Goal: Transaction & Acquisition: Purchase product/service

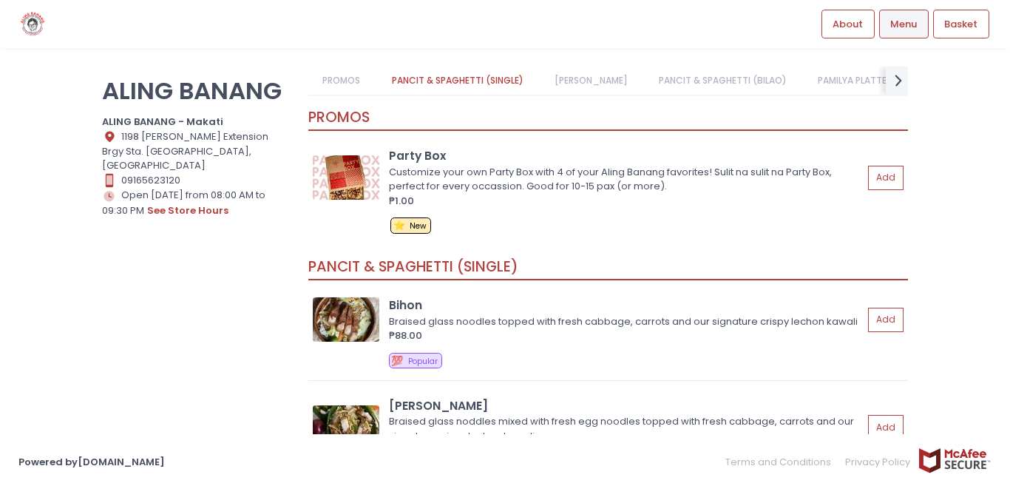
click at [571, 80] on link "[PERSON_NAME]" at bounding box center [591, 81] width 102 height 28
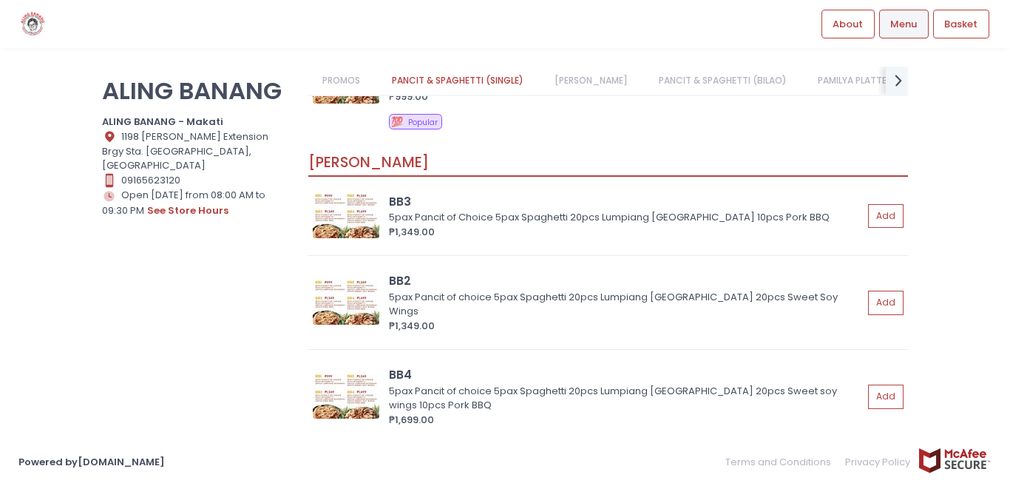
scroll to position [1043, 0]
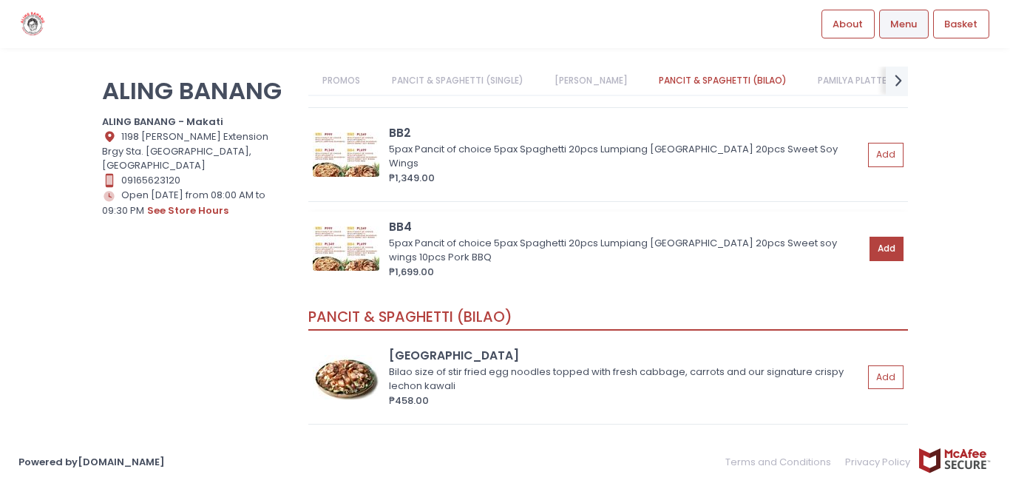
click at [881, 261] on button "Add" at bounding box center [886, 249] width 34 height 24
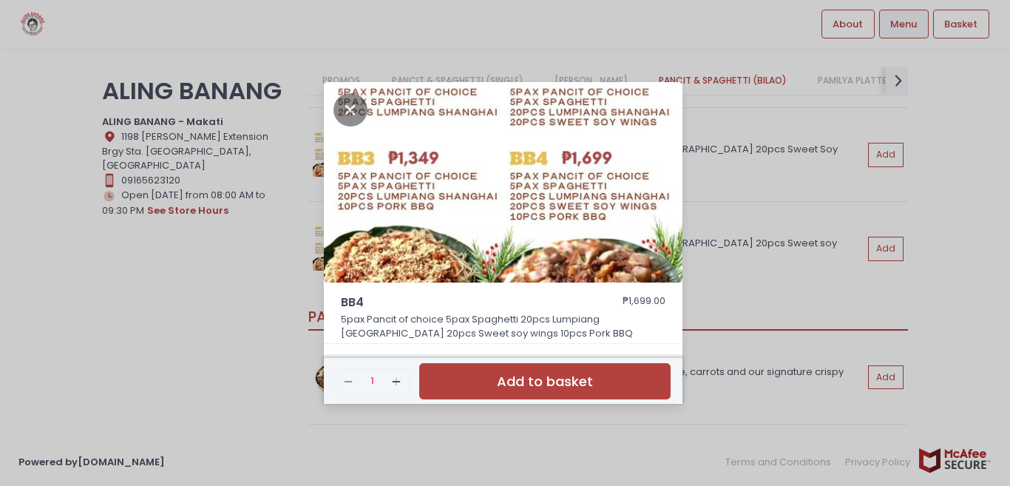
click at [501, 375] on button "Add to basket" at bounding box center [544, 381] width 251 height 36
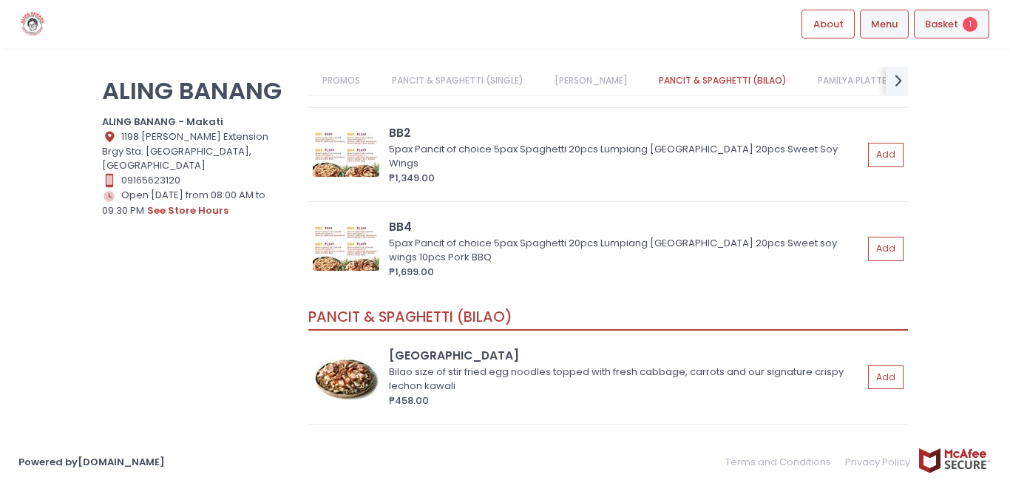
click at [933, 28] on span "Basket" at bounding box center [941, 24] width 33 height 15
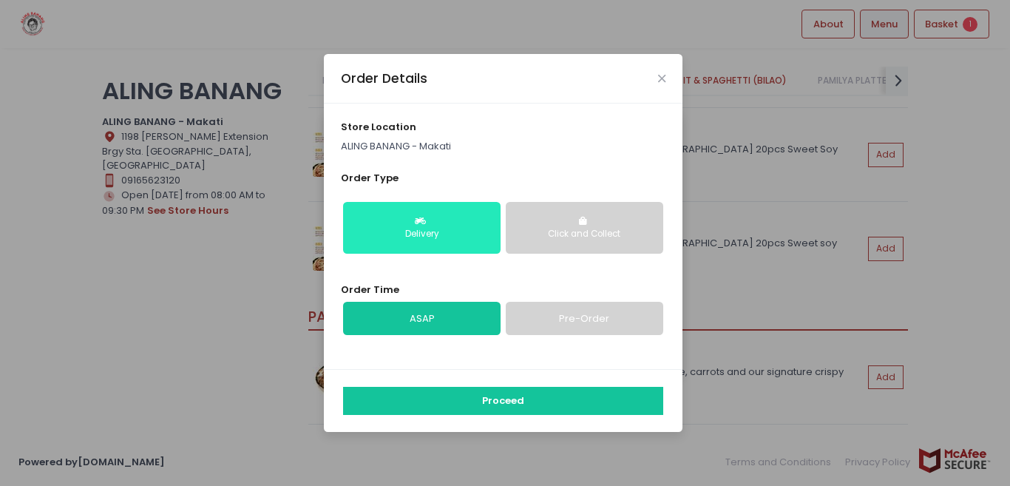
click at [420, 238] on div "Delivery" at bounding box center [421, 234] width 137 height 13
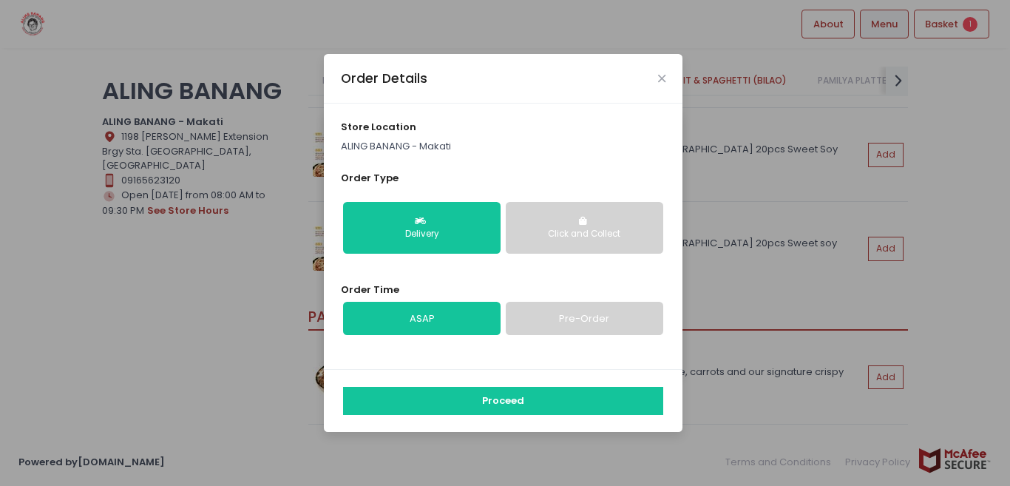
click at [574, 320] on link "Pre-Order" at bounding box center [584, 319] width 157 height 34
select select "[DATE]"
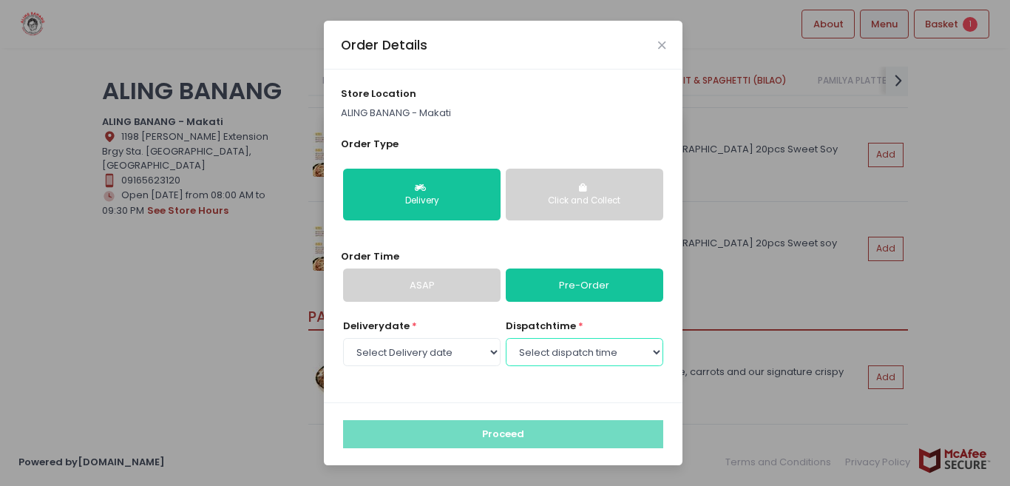
click at [580, 356] on select "Select dispatch time 10:00 AM - 10:30 AM 10:30 AM - 11:00 AM 11:00 AM - 11:30 A…" at bounding box center [584, 352] width 157 height 28
select select "13:30"
click at [506, 338] on select "Select dispatch time 10:00 AM - 10:30 AM 10:30 AM - 11:00 AM 11:00 AM - 11:30 A…" at bounding box center [584, 352] width 157 height 28
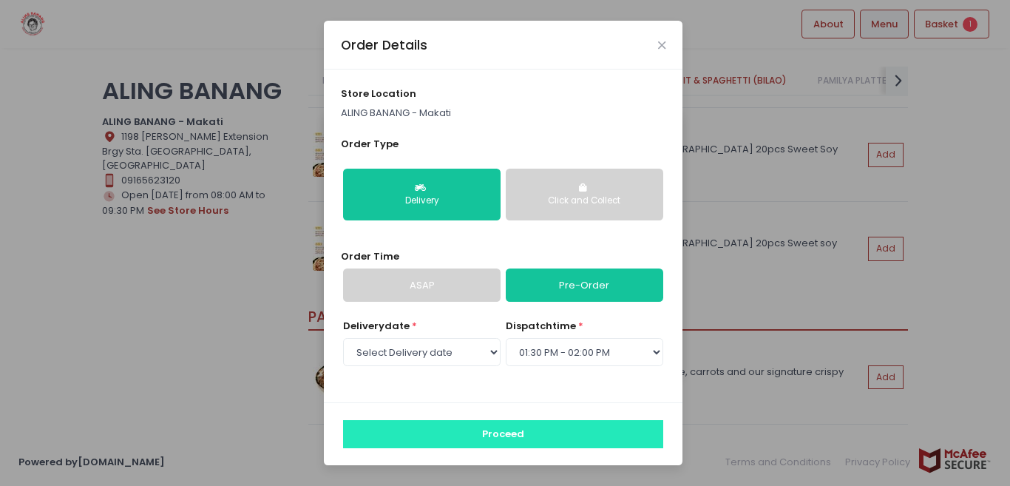
click at [430, 438] on button "Proceed" at bounding box center [503, 434] width 320 height 28
